Goal: Navigation & Orientation: Find specific page/section

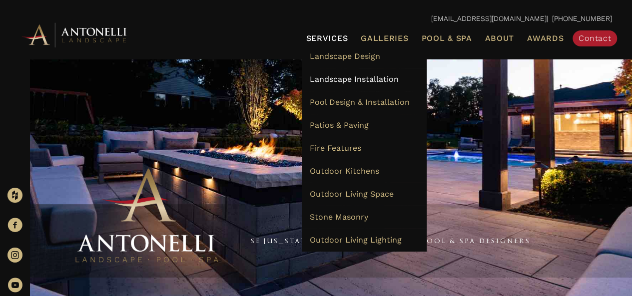
scroll to position [100, 0]
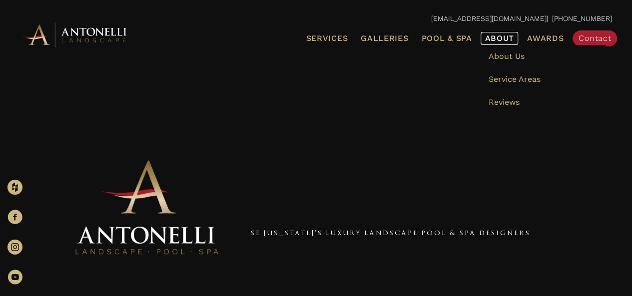
click at [514, 34] on span "About" at bounding box center [498, 38] width 29 height 8
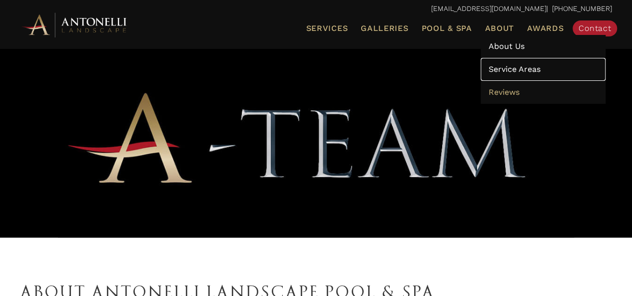
click at [510, 72] on span "Service Areas" at bounding box center [514, 68] width 52 height 9
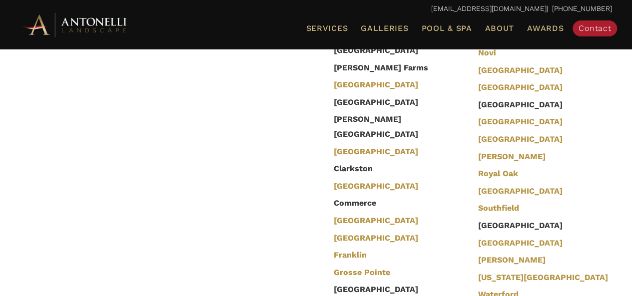
scroll to position [400, 0]
click at [164, 103] on div at bounding box center [162, 113] width 284 height 200
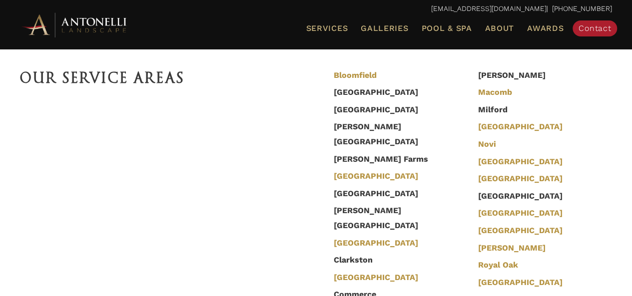
scroll to position [300, 0]
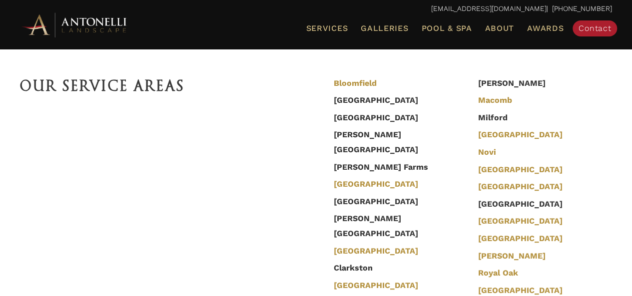
click at [192, 58] on div "Our Service Areas Bloomfield Bloomfield Hills Bloomfield Township Beverly Hills…" at bounding box center [316, 253] width 632 height 448
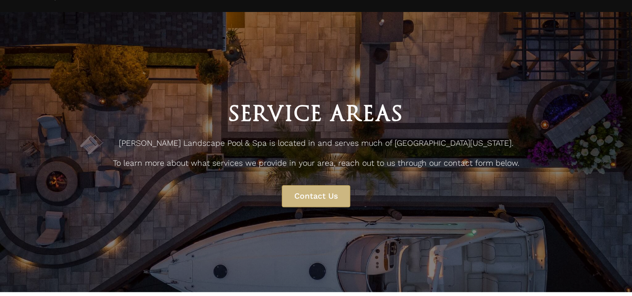
scroll to position [0, 0]
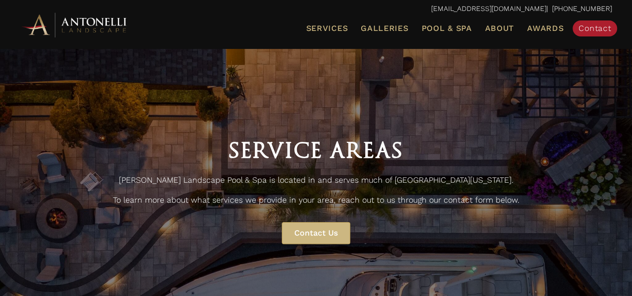
click at [273, 83] on div "Service Areas Antonelli Landscape Pool & Spa is located in and serves much of S…" at bounding box center [316, 188] width 632 height 281
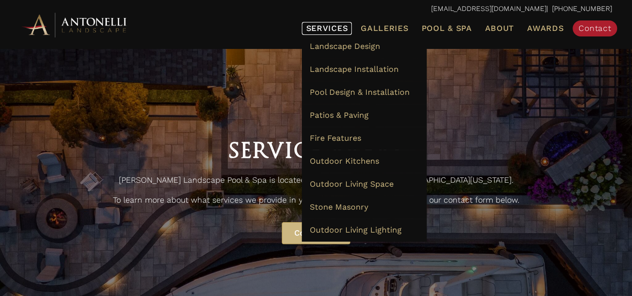
click at [328, 34] on link "Services" at bounding box center [327, 28] width 50 height 13
